Goal: Entertainment & Leisure: Consume media (video, audio)

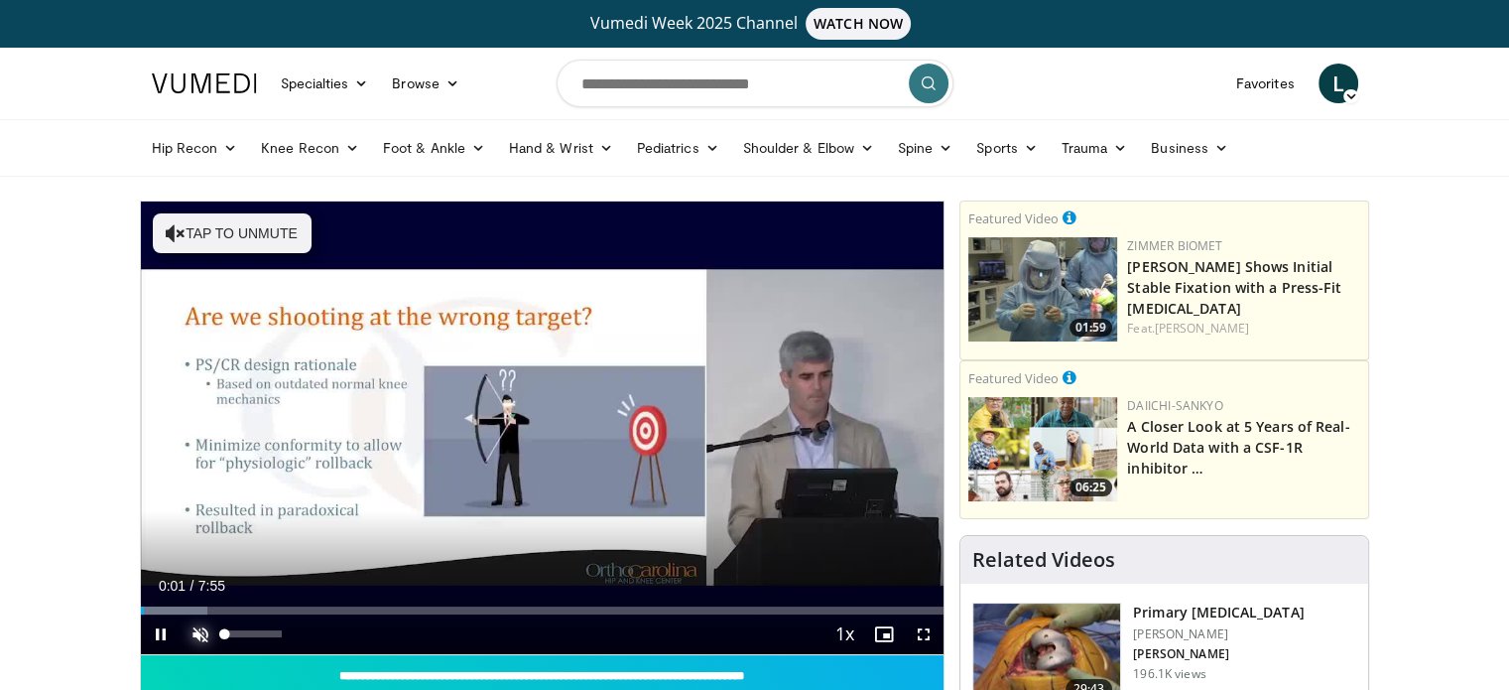
click at [194, 631] on span "Video Player" at bounding box center [201, 634] width 40 height 40
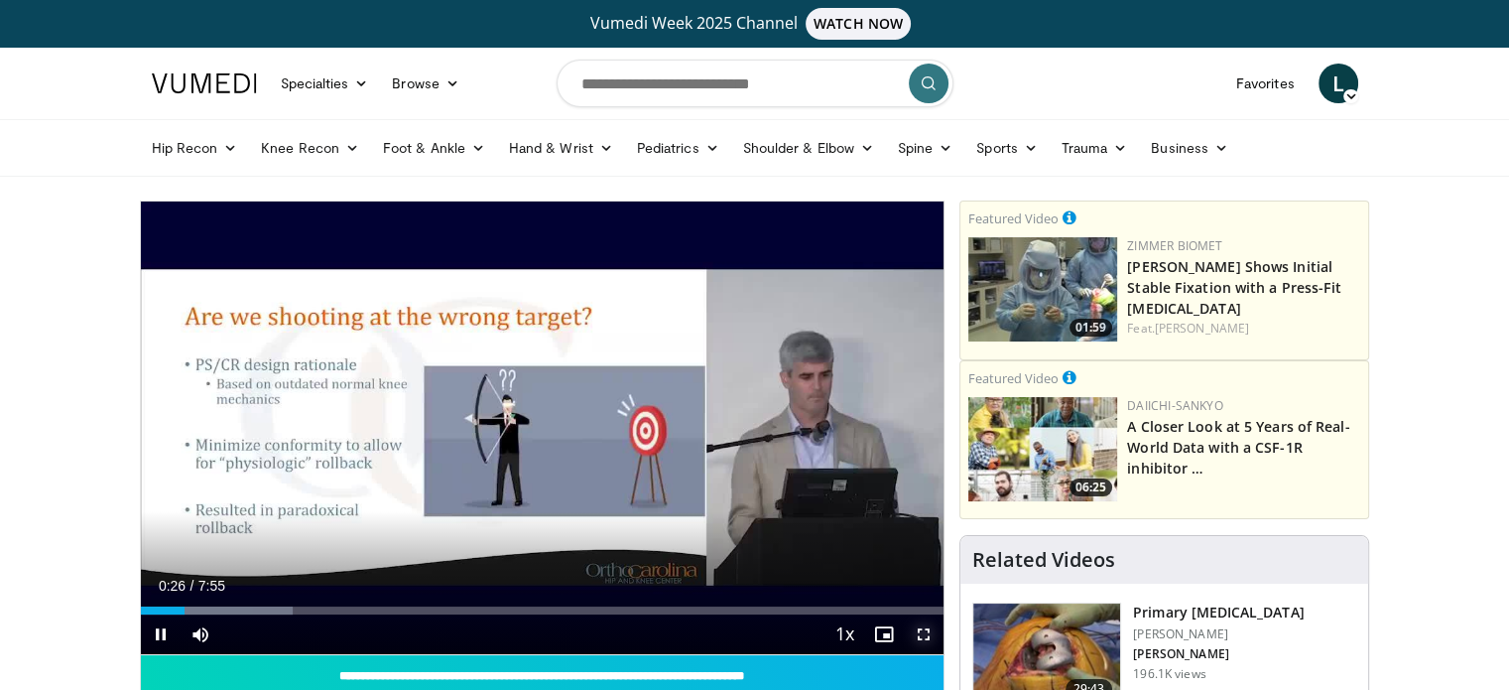
click at [922, 634] on span "Video Player" at bounding box center [924, 634] width 40 height 40
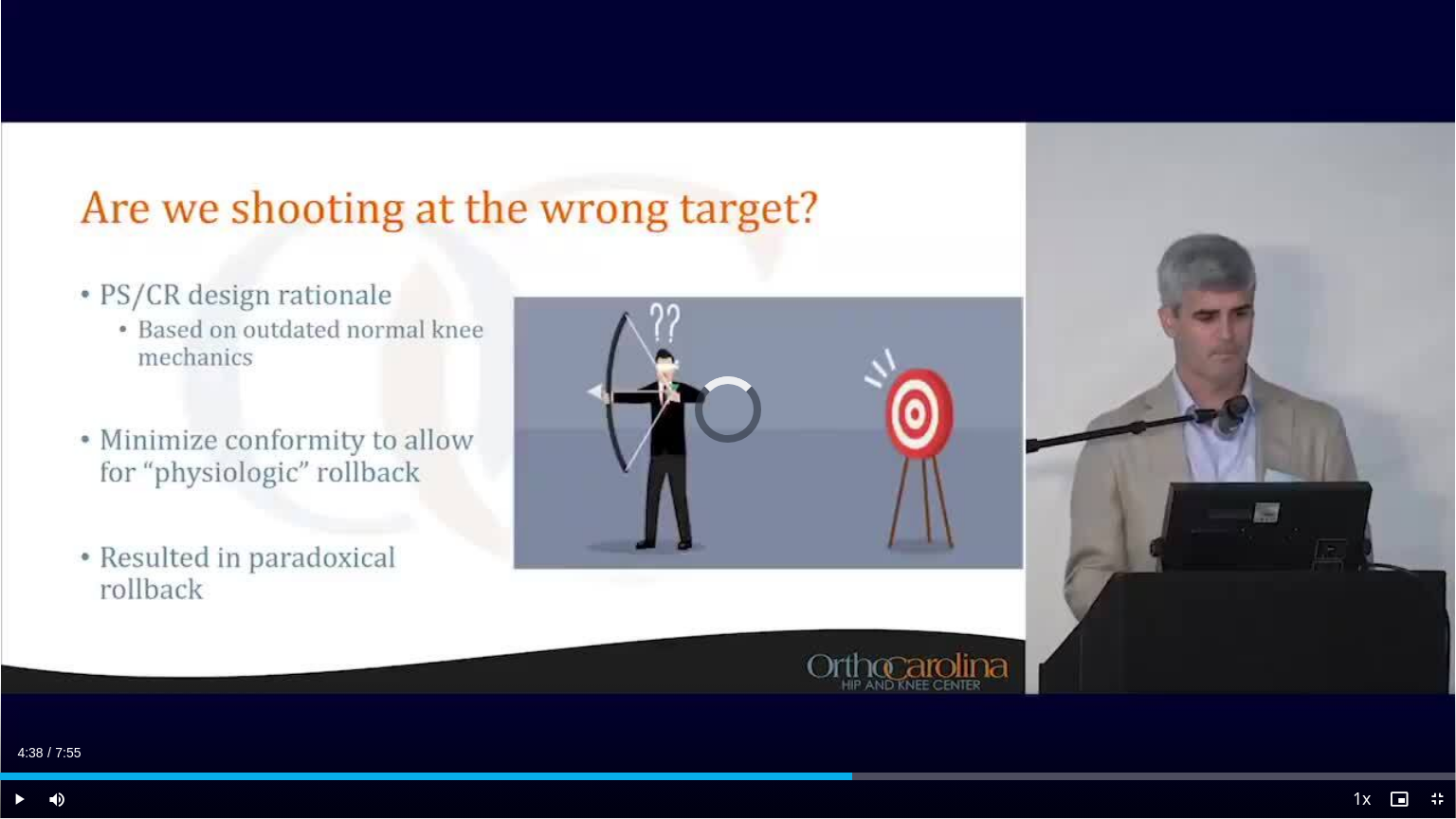
drag, startPoint x: 852, startPoint y: 770, endPoint x: 848, endPoint y: 757, distance: 13.6
click at [849, 658] on div "Current Time 4:38 / Duration 7:55 Play Skip Backward Skip Forward Mute 79% Load…" at bounding box center [728, 799] width 1456 height 38
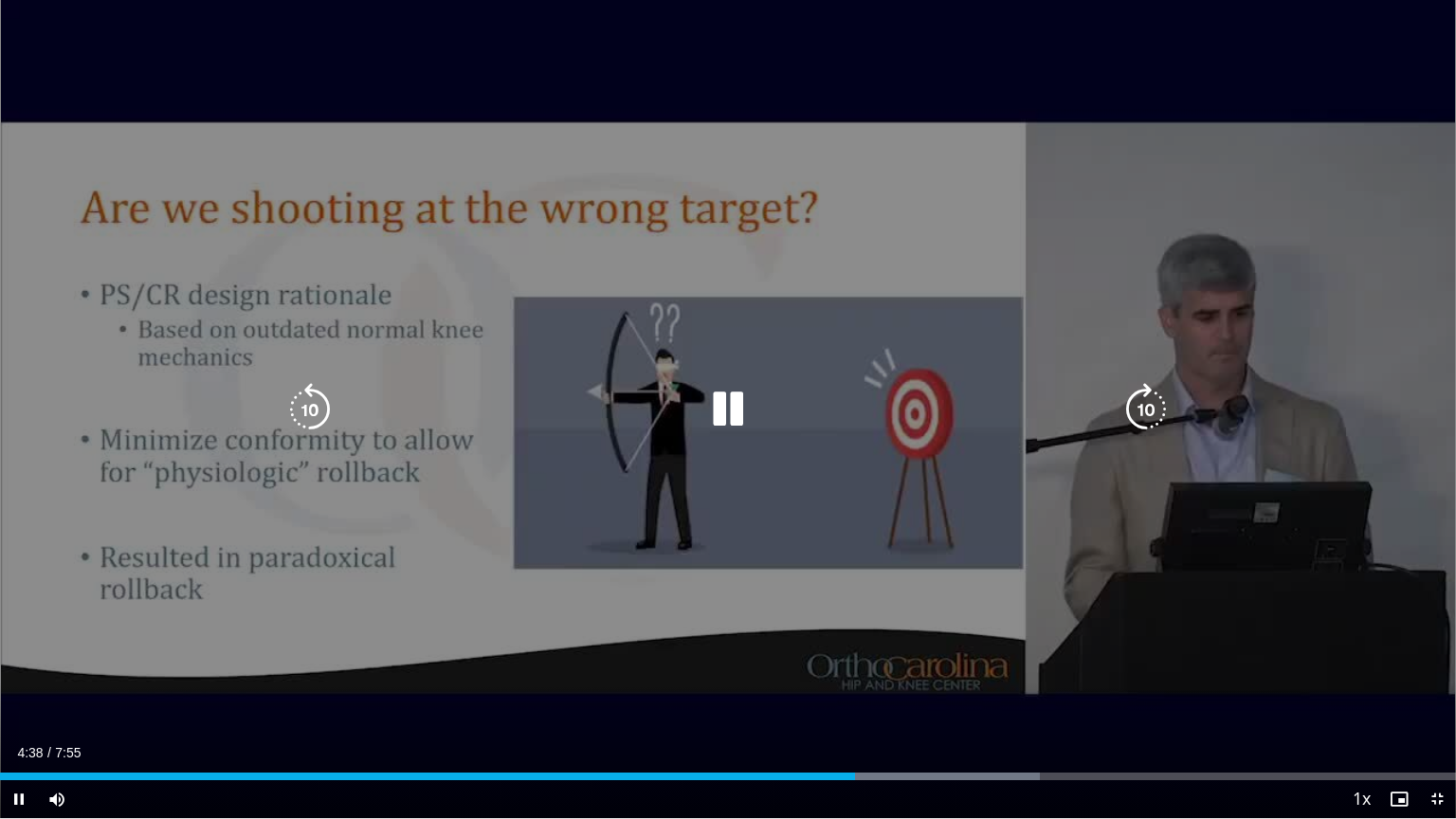
click at [712, 658] on div "10 seconds Tap to unmute" at bounding box center [728, 409] width 1456 height 818
drag, startPoint x: 863, startPoint y: 552, endPoint x: 861, endPoint y: 570, distance: 18.1
click at [861, 570] on div "10 seconds Tap to unmute" at bounding box center [728, 409] width 1456 height 818
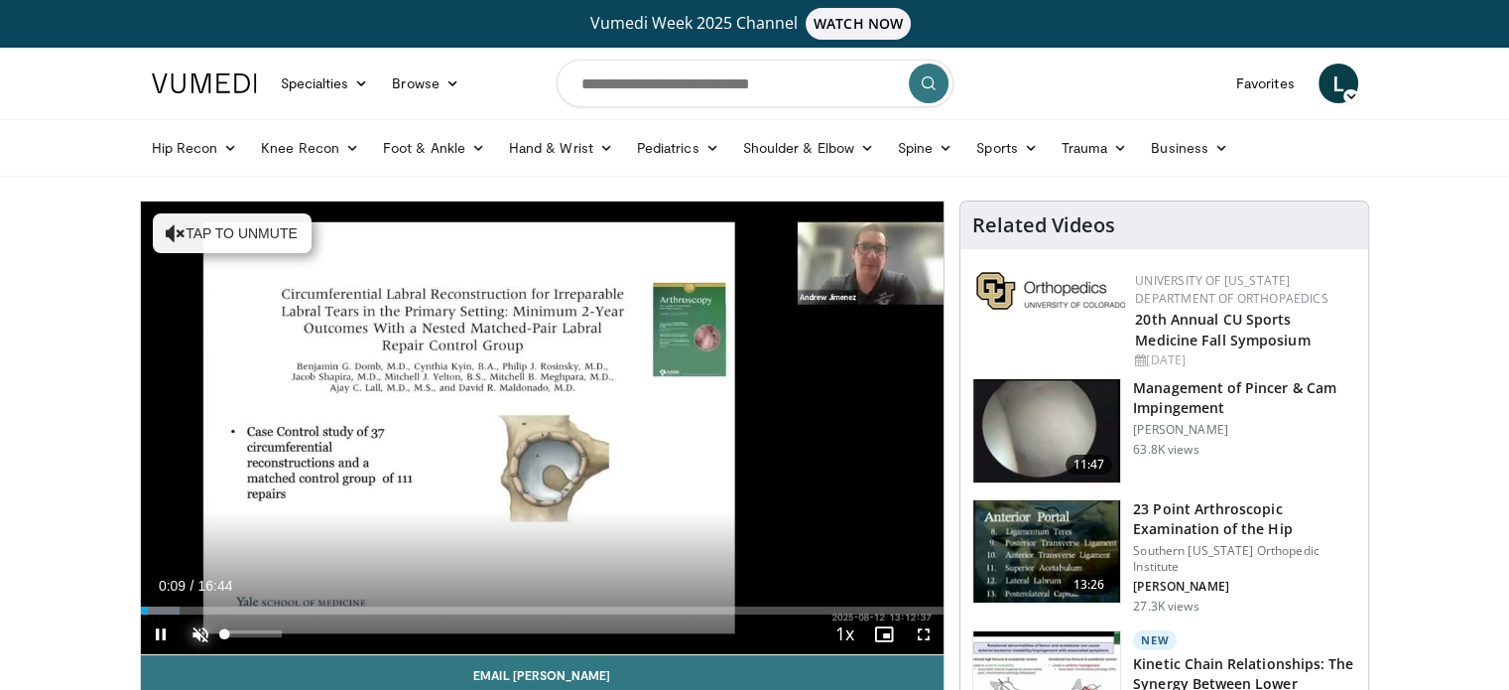
click at [195, 634] on span "Video Player" at bounding box center [201, 634] width 40 height 40
click at [922, 630] on span "Video Player" at bounding box center [924, 634] width 40 height 40
